Goal: Use online tool/utility

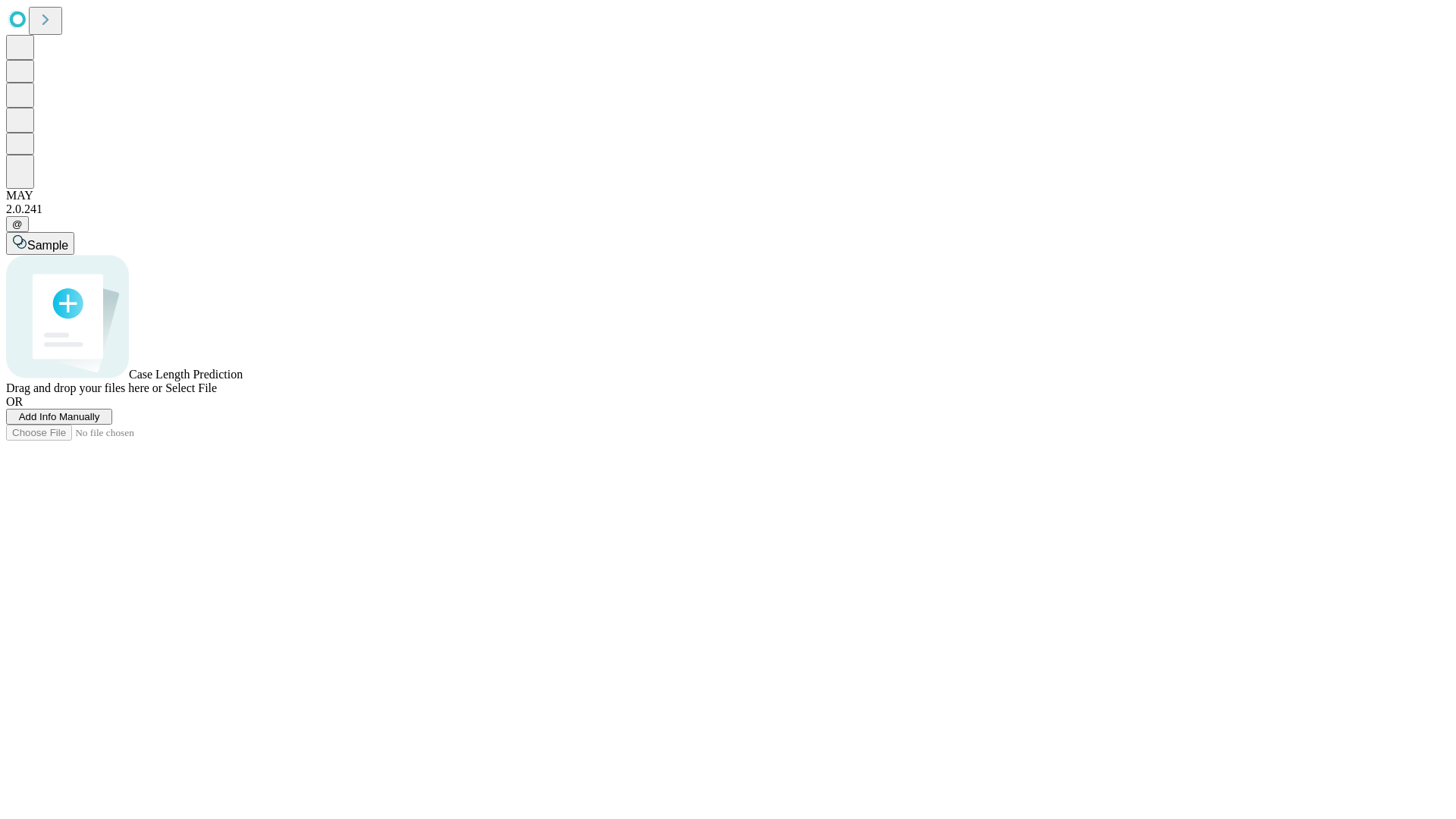
click at [217, 394] on span "Select File" at bounding box center [192, 387] width 52 height 13
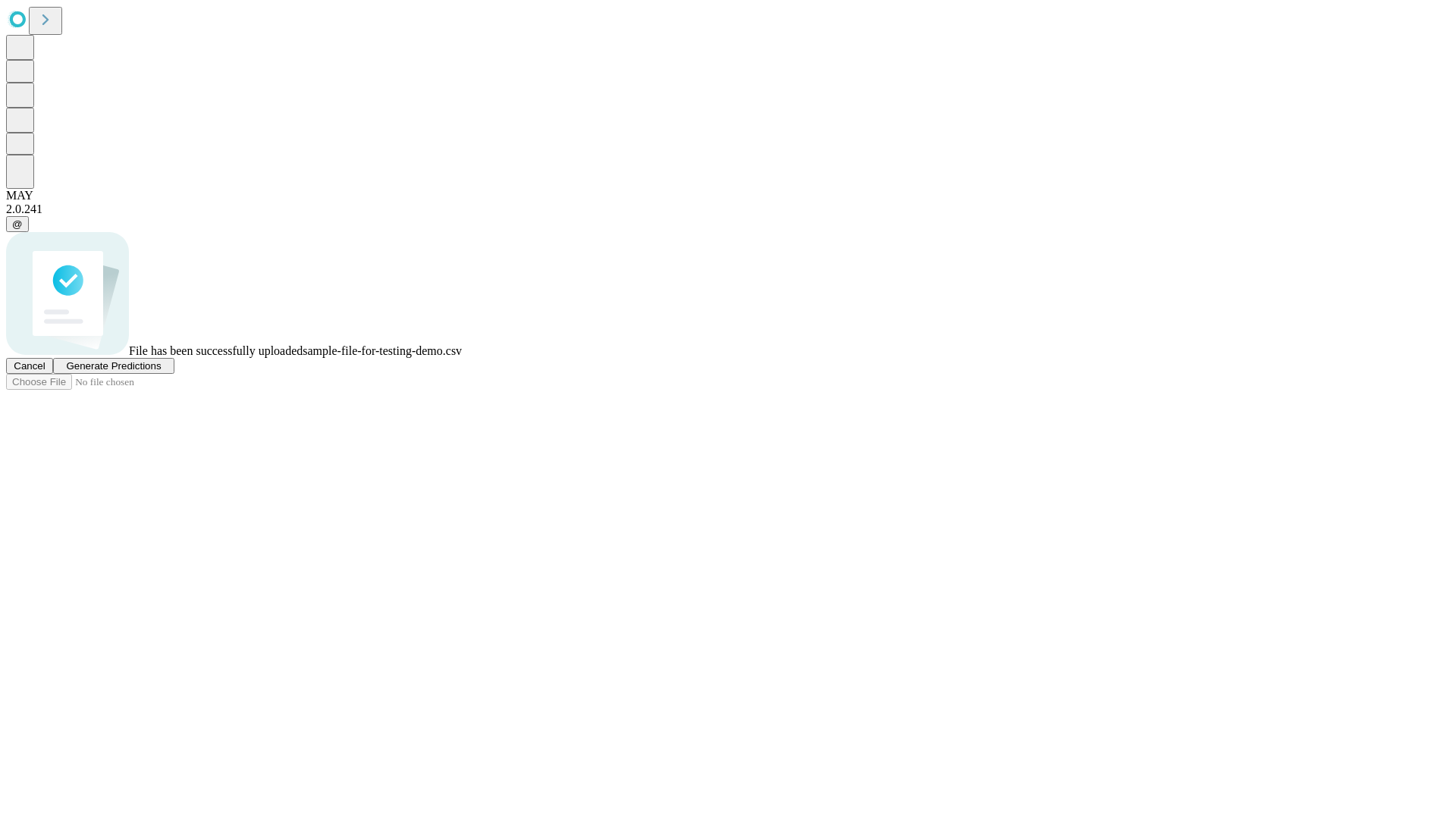
click at [161, 372] on span "Generate Predictions" at bounding box center [113, 366] width 94 height 11
